Goal: Task Accomplishment & Management: Use online tool/utility

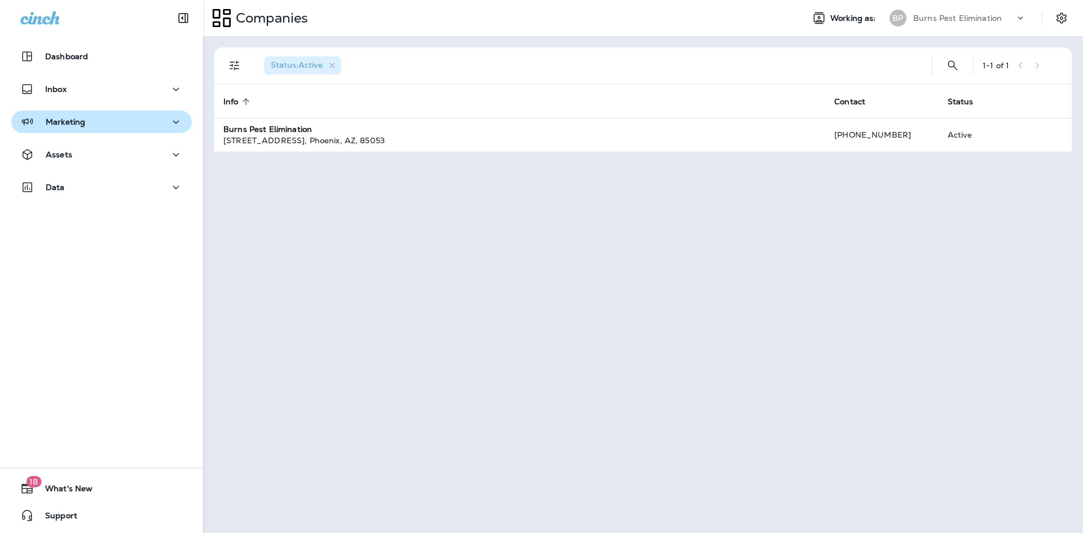
click at [109, 116] on div "Marketing" at bounding box center [101, 122] width 163 height 14
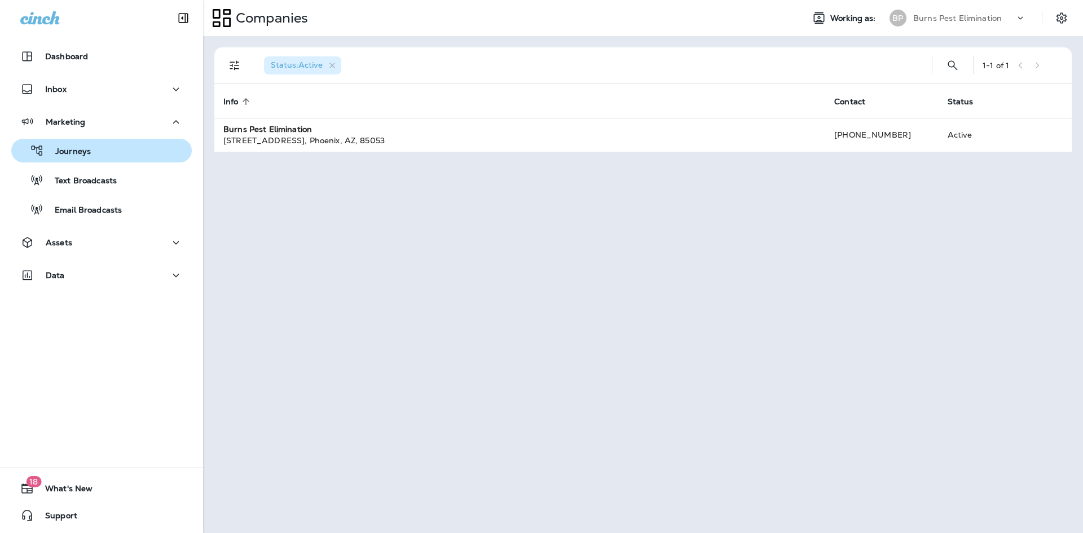
click at [113, 152] on div "Journeys" at bounding box center [102, 150] width 172 height 17
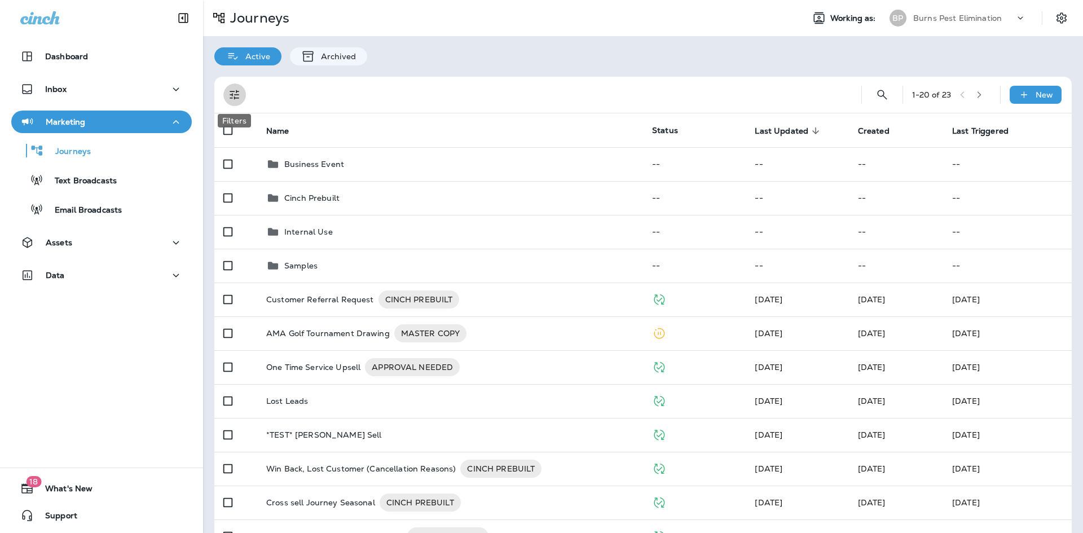
click at [243, 93] on button "Filters" at bounding box center [234, 95] width 23 height 23
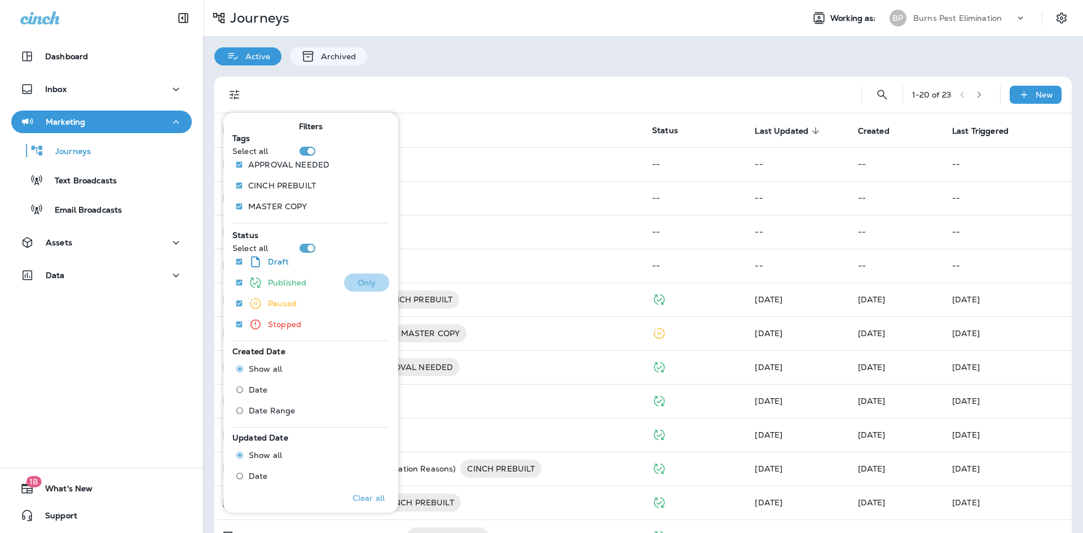
click at [358, 285] on p "Only" at bounding box center [367, 282] width 19 height 9
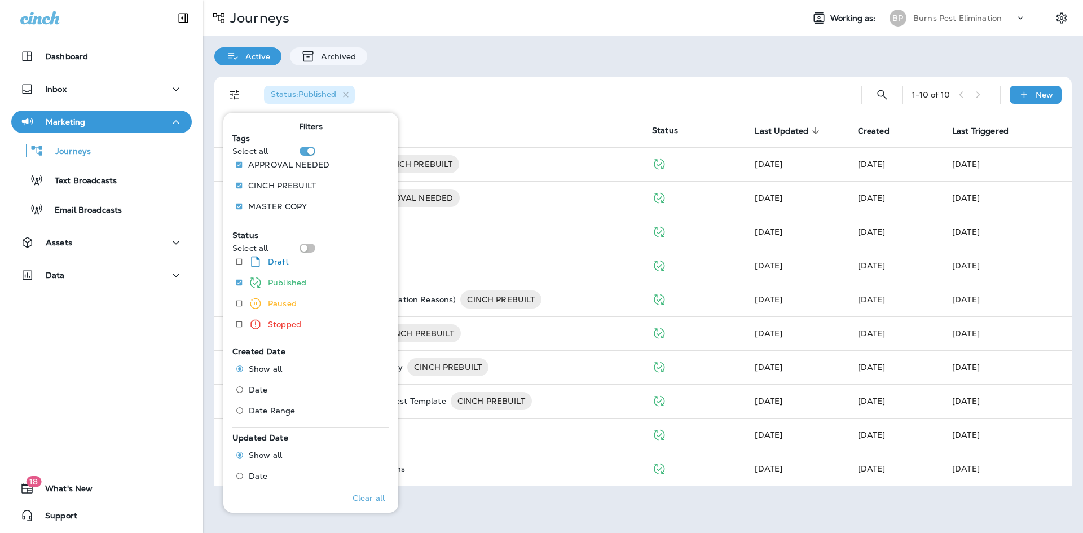
click at [525, 96] on div "Status : Published" at bounding box center [549, 95] width 589 height 36
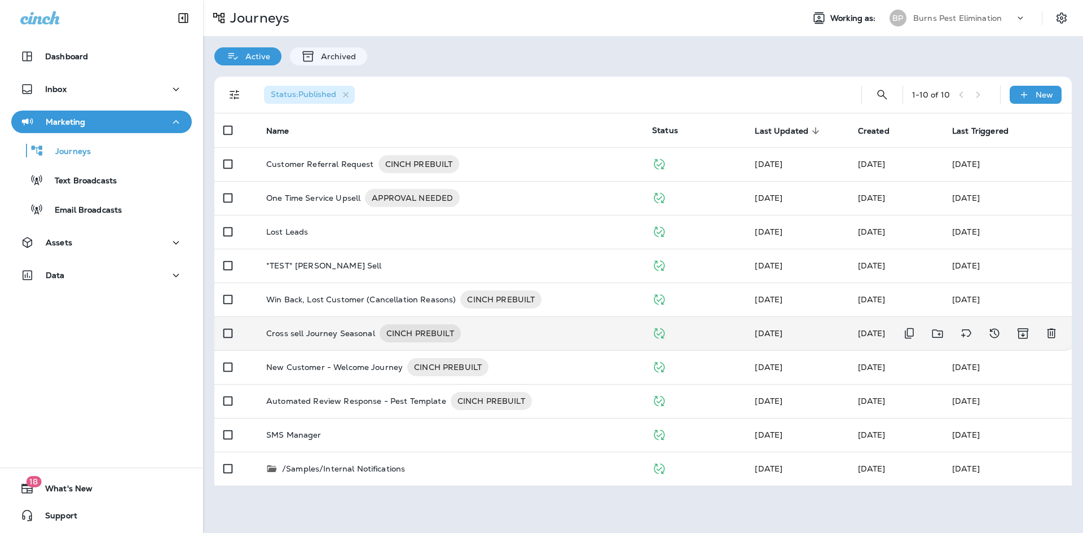
click at [339, 339] on p "Cross sell Journey Seasonal" at bounding box center [320, 333] width 109 height 18
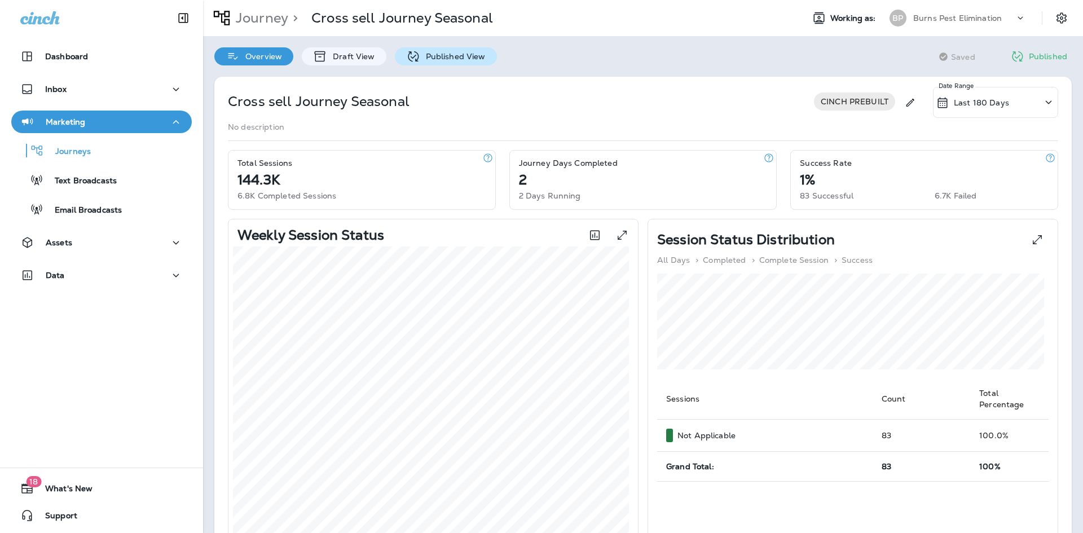
click at [448, 56] on p "Published View" at bounding box center [452, 56] width 65 height 9
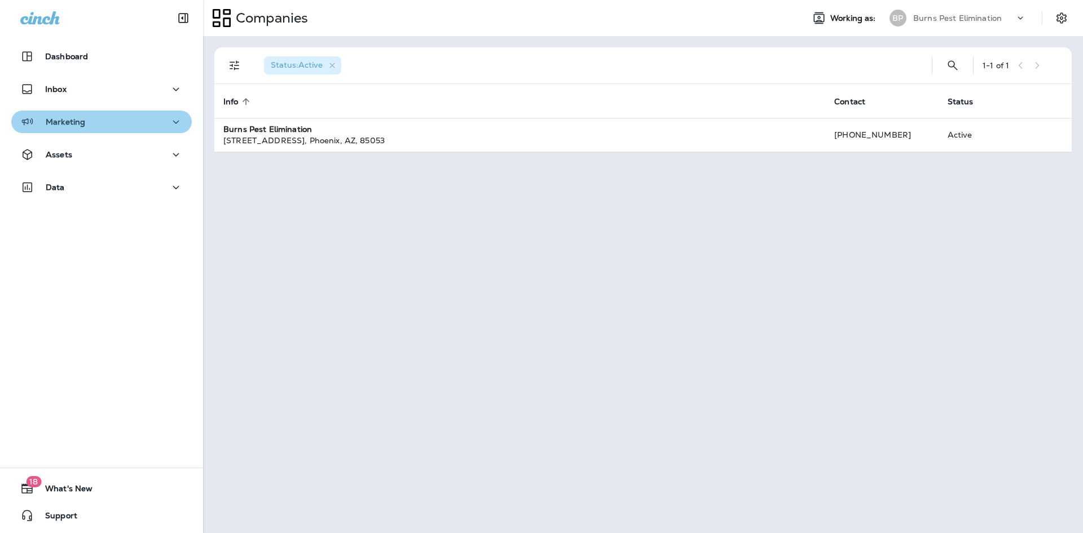
click at [172, 120] on icon "button" at bounding box center [176, 122] width 14 height 14
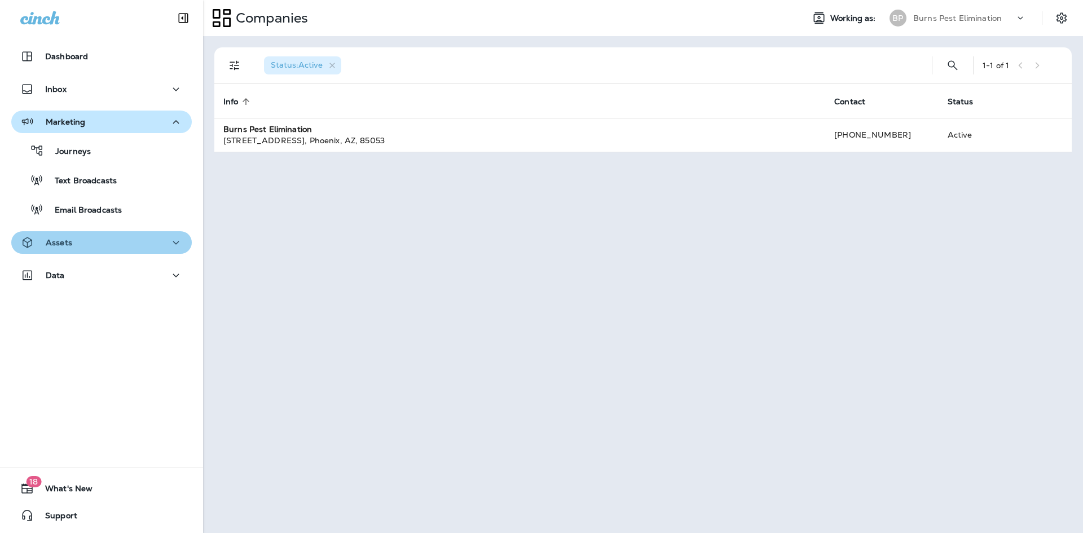
click at [158, 248] on div "Assets" at bounding box center [101, 243] width 163 height 14
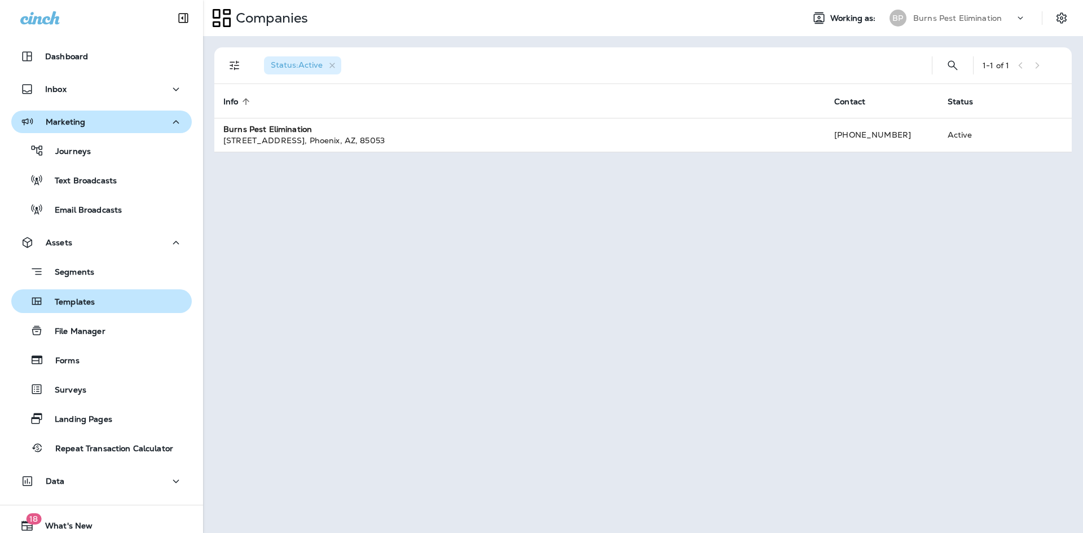
click at [150, 291] on button "Templates" at bounding box center [101, 301] width 181 height 24
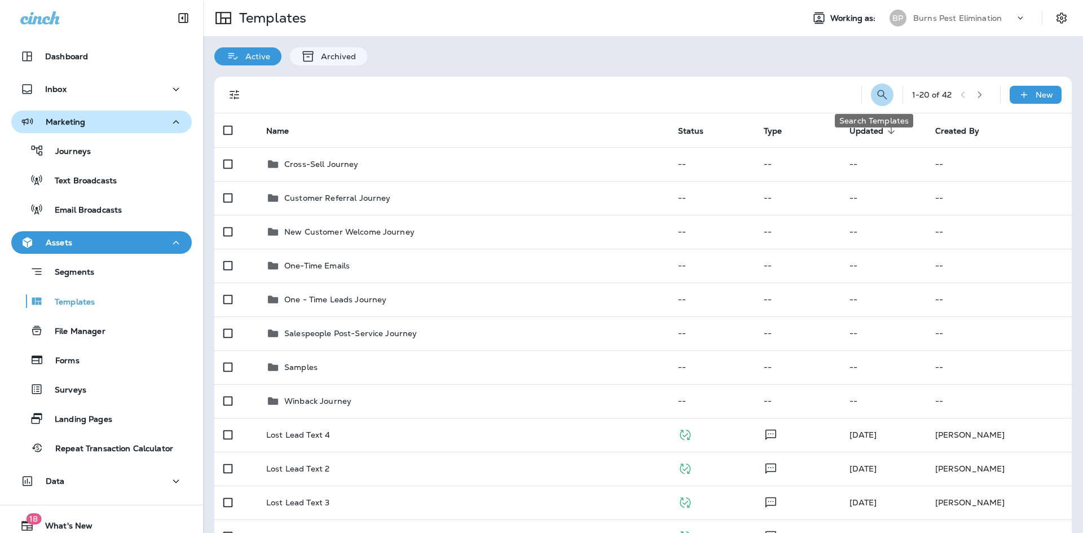
click at [876, 94] on icon "Search Templates" at bounding box center [883, 95] width 14 height 14
click at [850, 96] on input "text" at bounding box center [832, 94] width 100 height 30
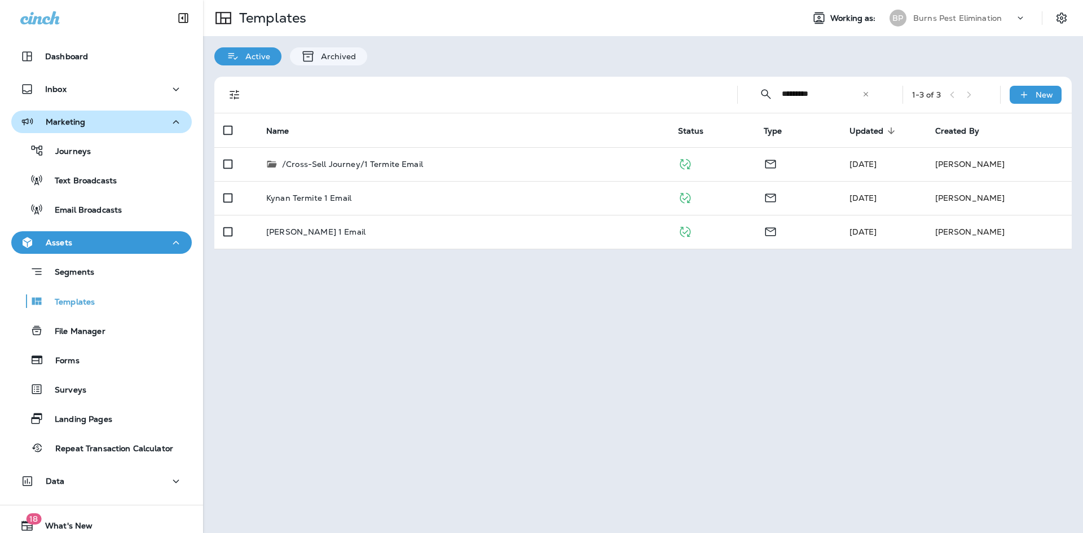
type input "*********"
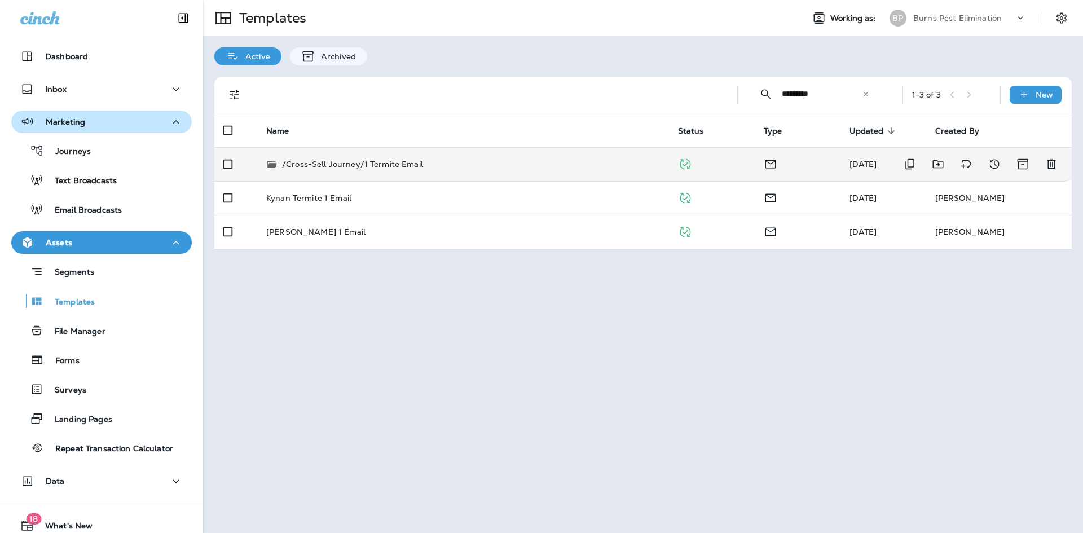
click at [393, 159] on p "/Cross-Sell Journey/1 Termite Email" at bounding box center [352, 164] width 141 height 11
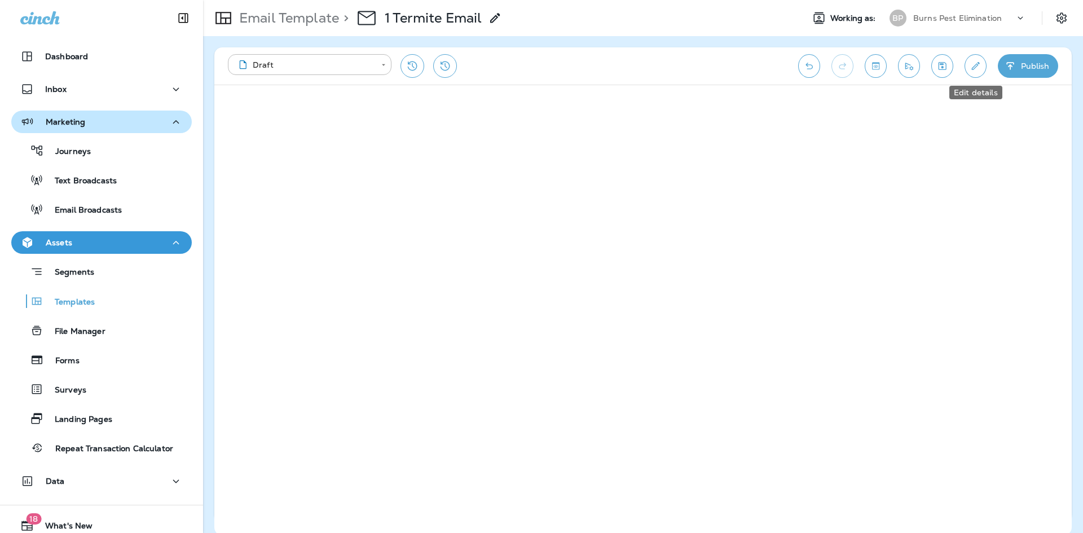
click at [969, 74] on button "Edit details" at bounding box center [976, 66] width 22 height 24
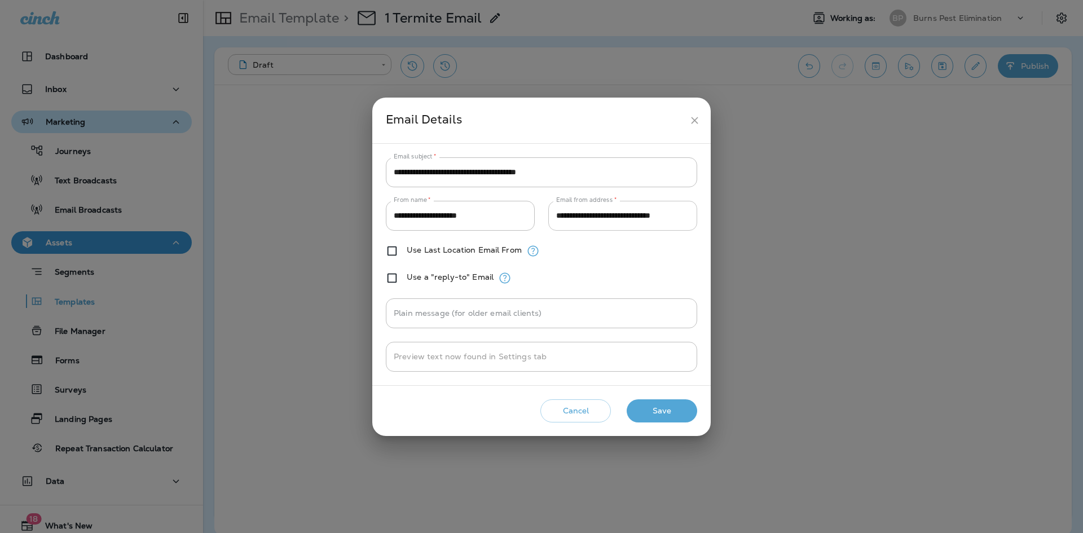
click at [600, 213] on input "**********" at bounding box center [622, 216] width 149 height 30
click at [595, 217] on input "**********" at bounding box center [622, 216] width 149 height 30
drag, startPoint x: 695, startPoint y: 115, endPoint x: 380, endPoint y: 1, distance: 334.1
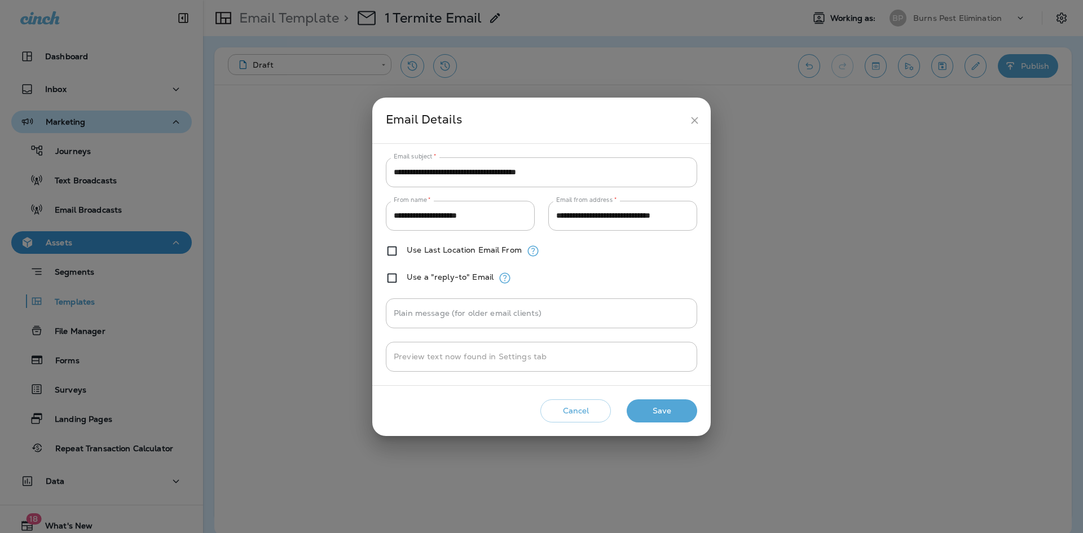
click at [694, 115] on icon "close" at bounding box center [695, 121] width 12 height 12
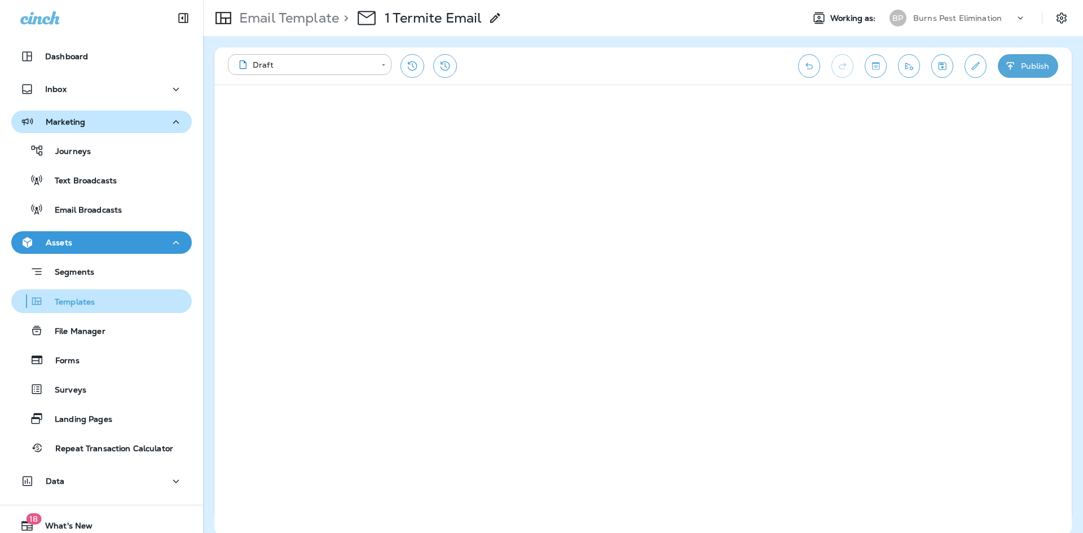
click at [102, 298] on div "Templates" at bounding box center [102, 301] width 172 height 17
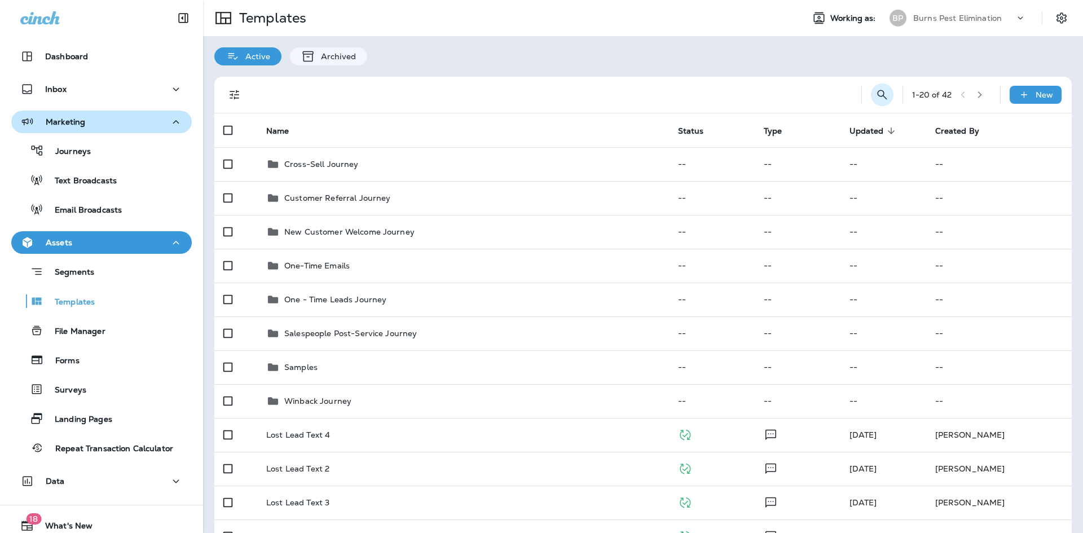
click at [876, 100] on icon "Search Templates" at bounding box center [883, 95] width 14 height 14
click at [824, 101] on input "text" at bounding box center [832, 94] width 100 height 30
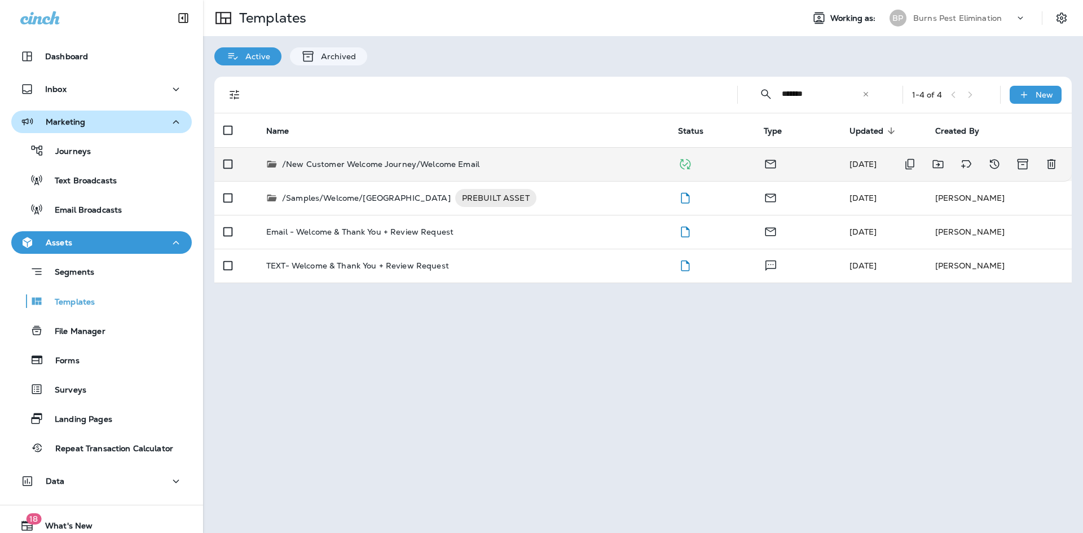
type input "*******"
click at [532, 163] on div "/New Customer Welcome Journey/Welcome Email" at bounding box center [463, 164] width 394 height 11
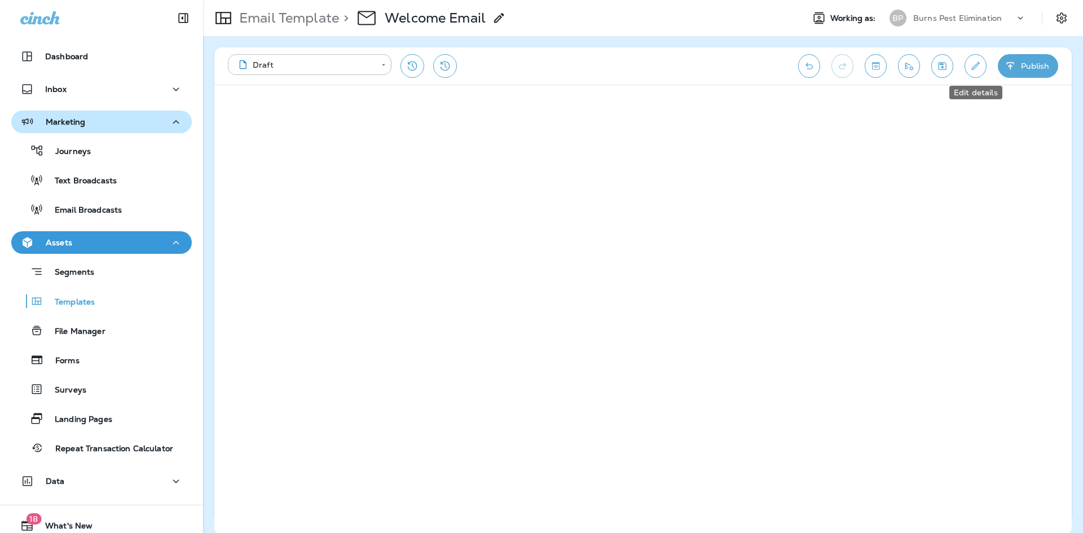
click at [969, 65] on button "Edit details" at bounding box center [976, 66] width 22 height 24
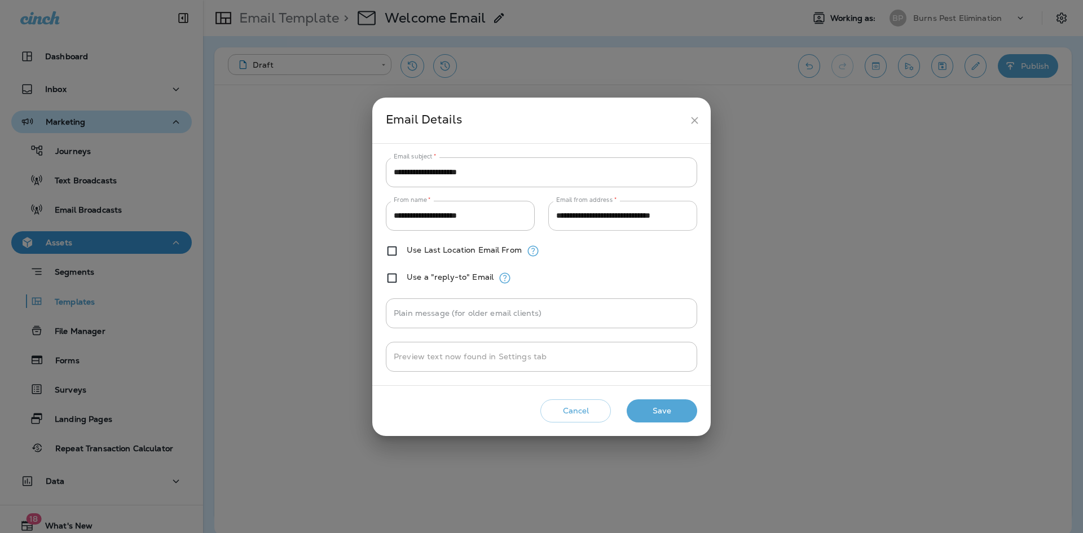
click at [609, 218] on input "**********" at bounding box center [622, 216] width 149 height 30
click at [690, 123] on icon "close" at bounding box center [695, 121] width 12 height 12
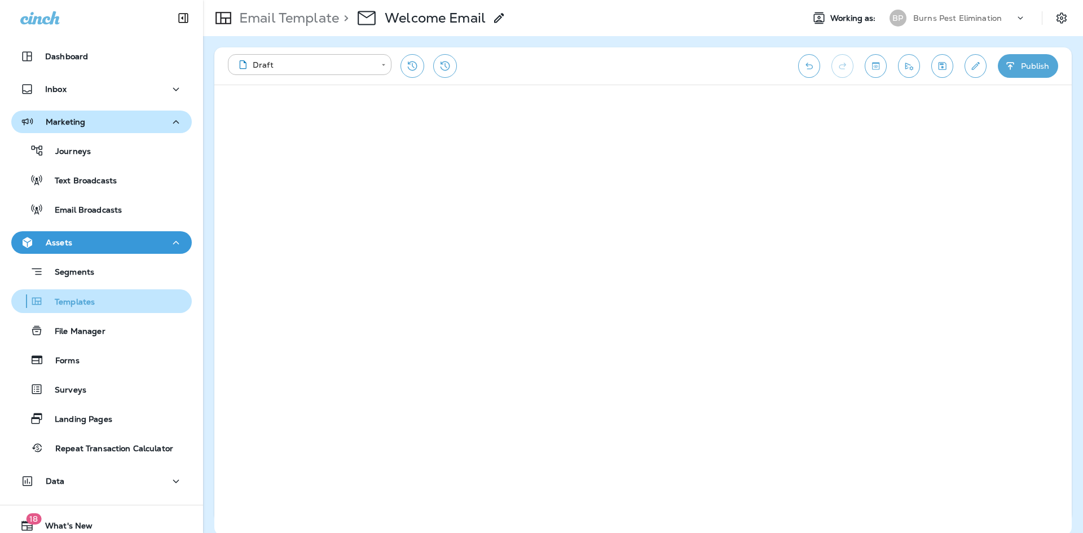
click at [76, 301] on p "Templates" at bounding box center [68, 302] width 51 height 11
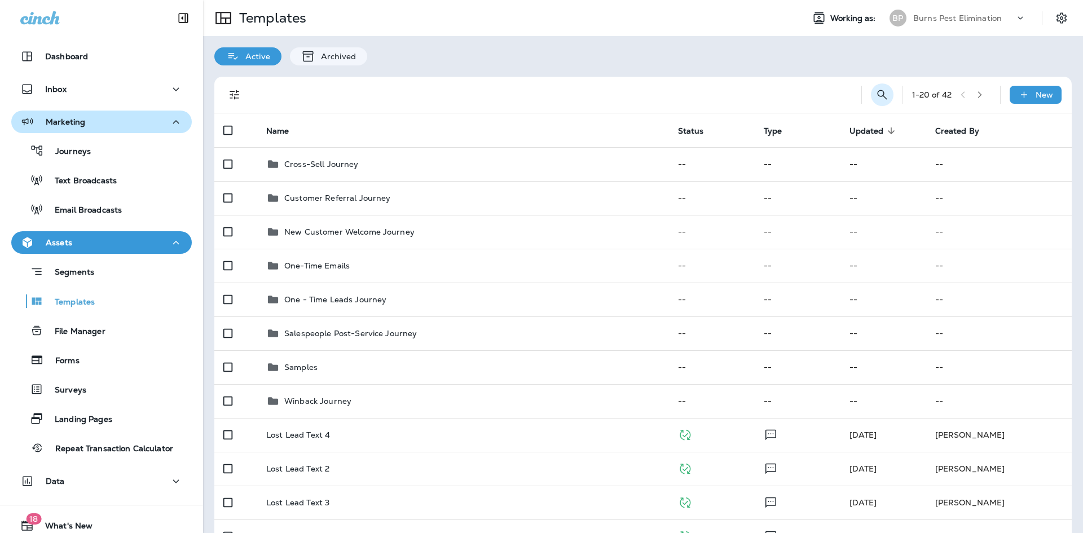
click at [879, 97] on icon "Search Templates" at bounding box center [883, 95] width 14 height 14
click at [788, 94] on input "text" at bounding box center [832, 94] width 100 height 30
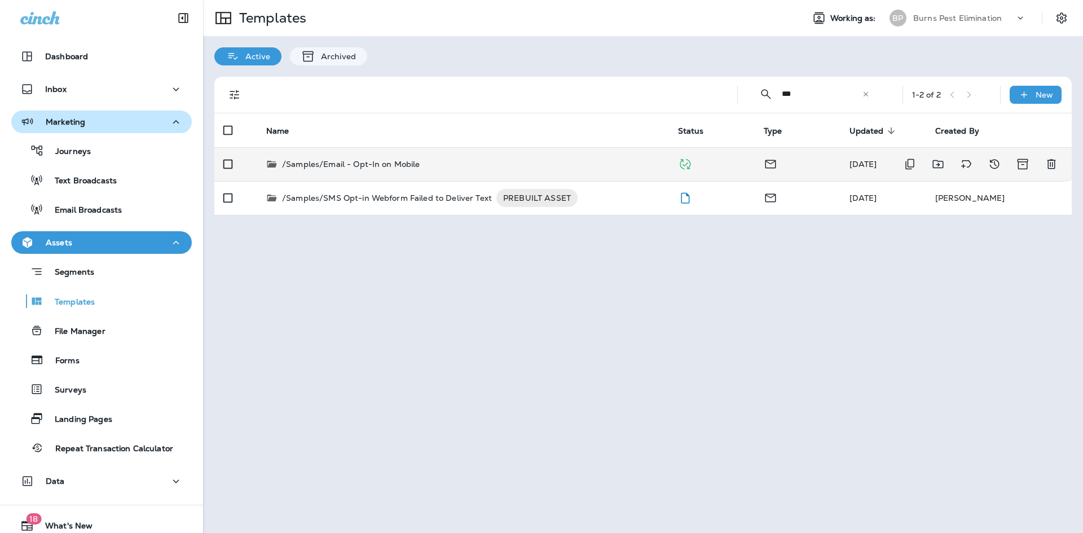
type input "***"
click at [376, 165] on p "/Samples/Email - Opt-In on Mobile" at bounding box center [351, 164] width 138 height 11
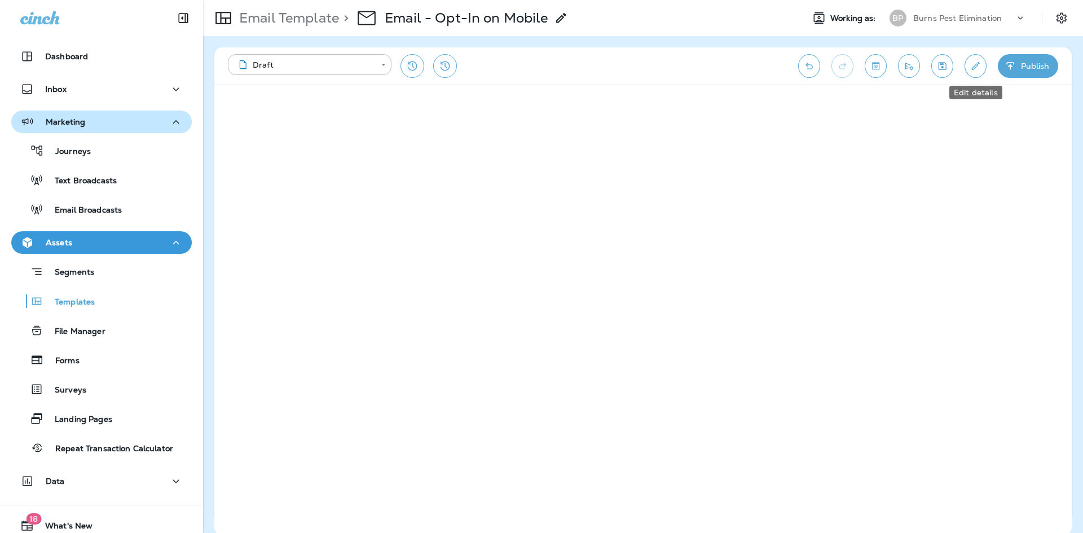
click at [970, 62] on icon "Edit details" at bounding box center [976, 65] width 12 height 11
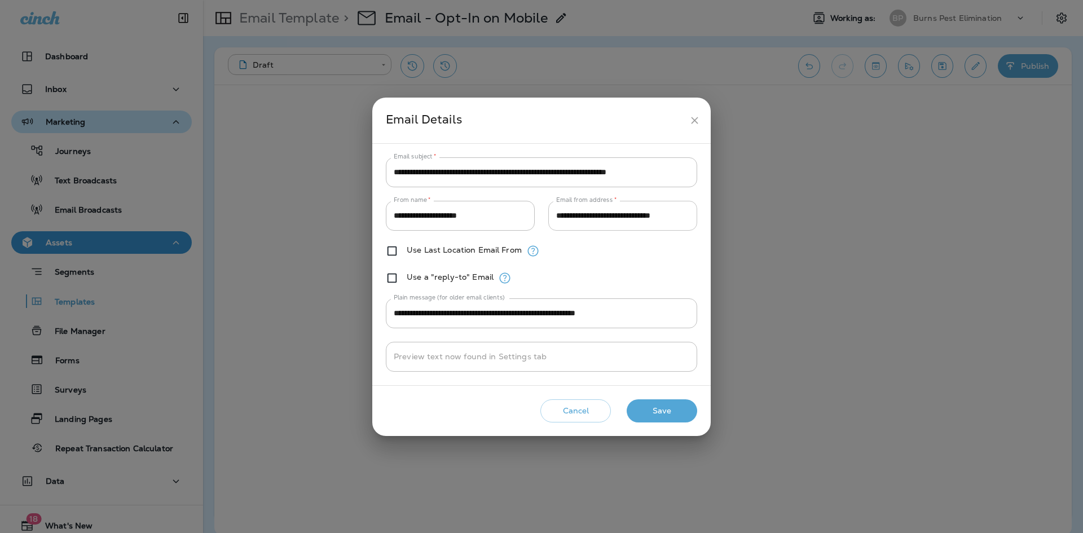
click at [591, 217] on input "**********" at bounding box center [622, 216] width 149 height 30
click at [695, 124] on icon "close" at bounding box center [695, 121] width 12 height 12
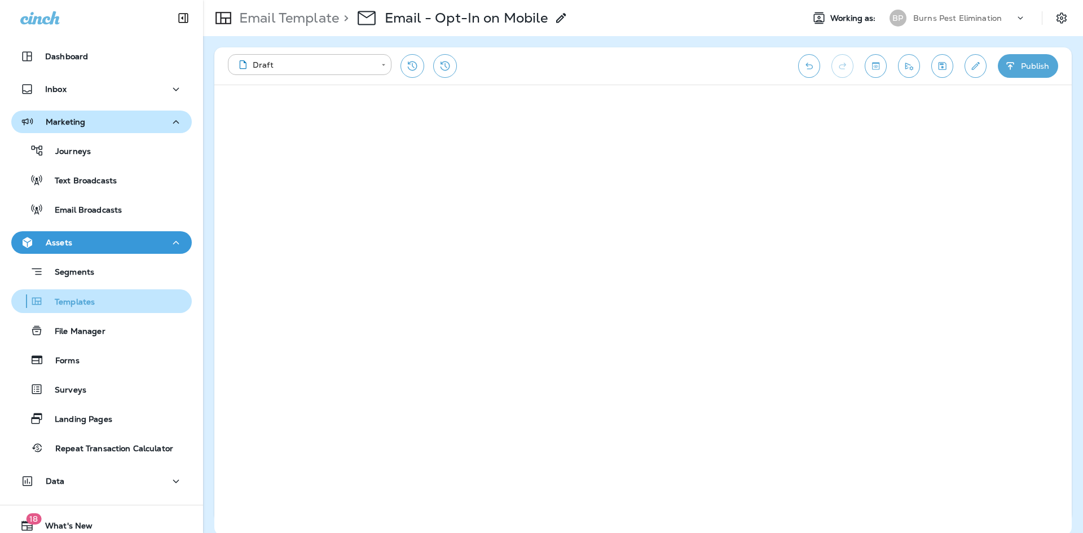
click at [103, 306] on div "Templates" at bounding box center [102, 301] width 172 height 17
